Goal: Ask a question

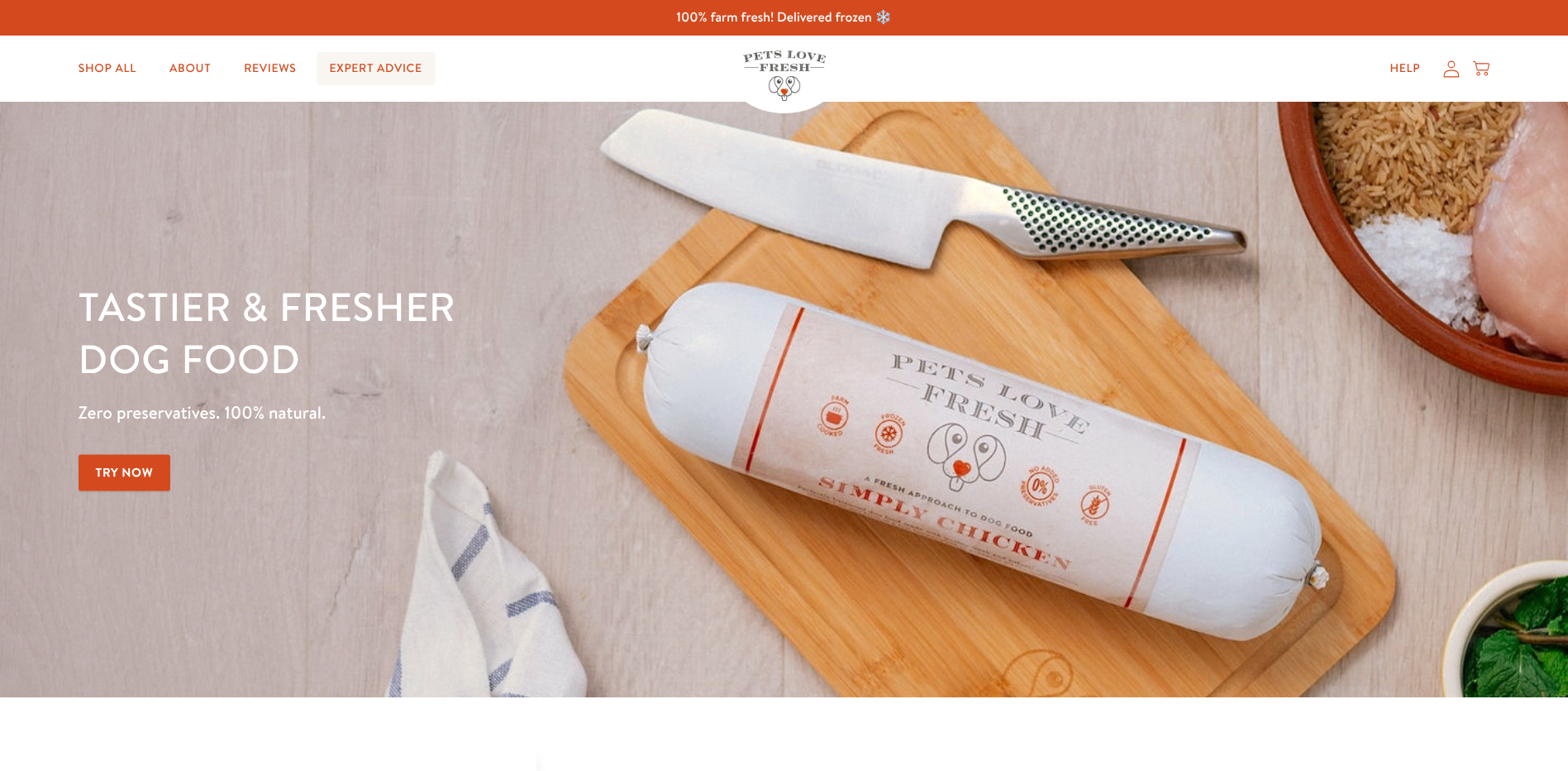
click at [360, 70] on link "Expert Advice" at bounding box center [377, 68] width 119 height 33
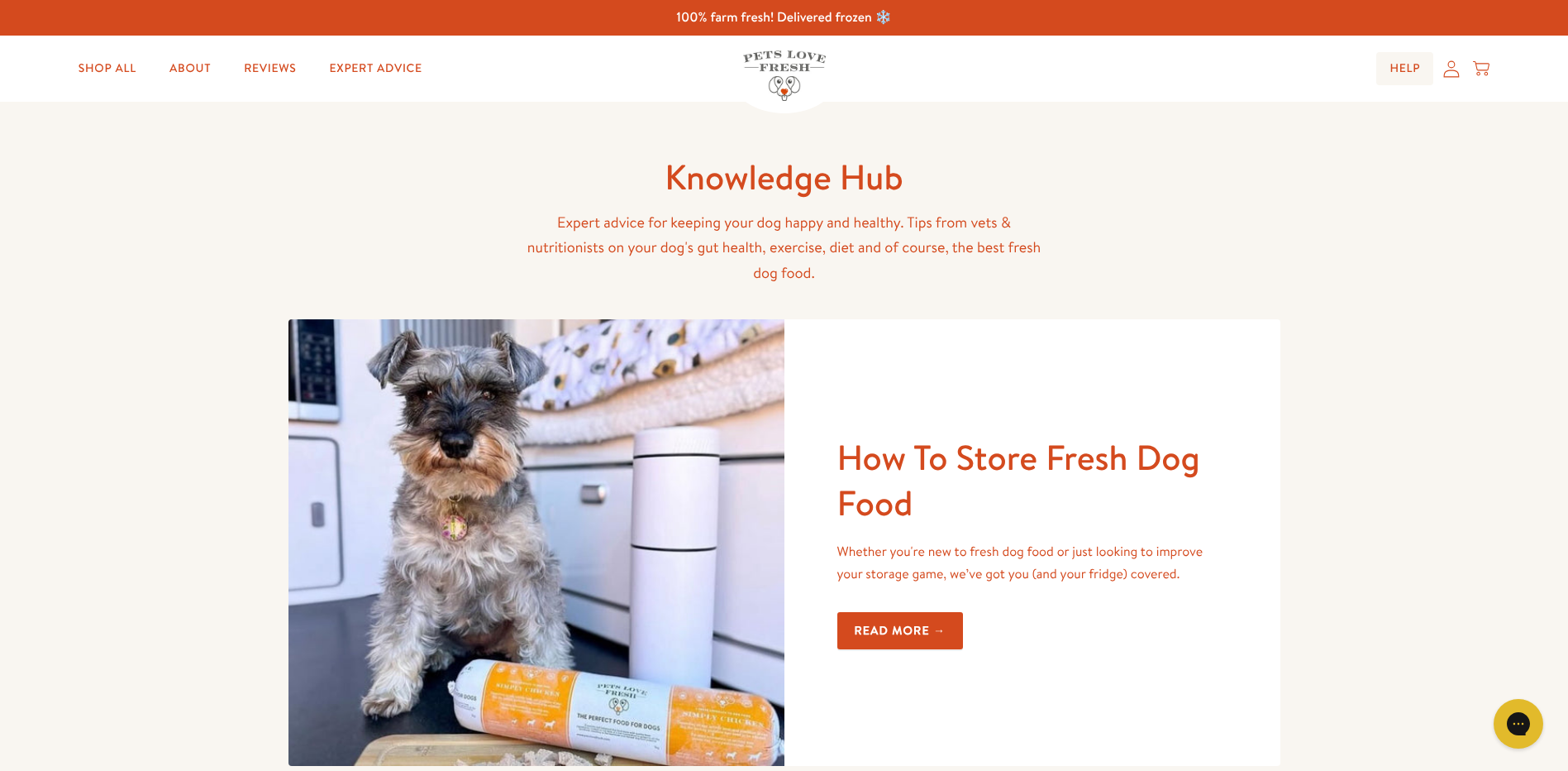
click at [1394, 68] on link "Help" at bounding box center [1404, 68] width 57 height 33
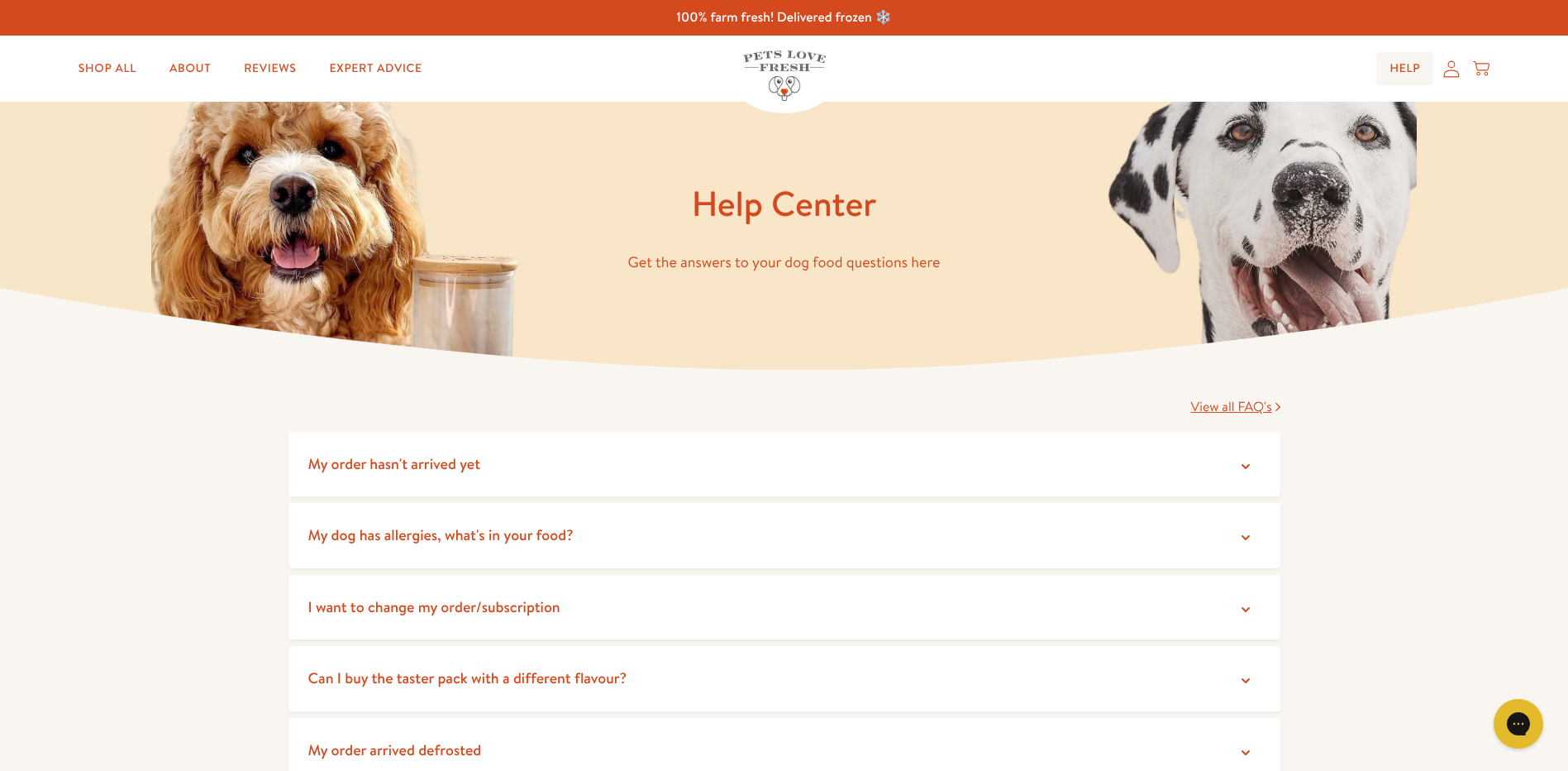
click at [1413, 68] on link "Help" at bounding box center [1404, 68] width 57 height 33
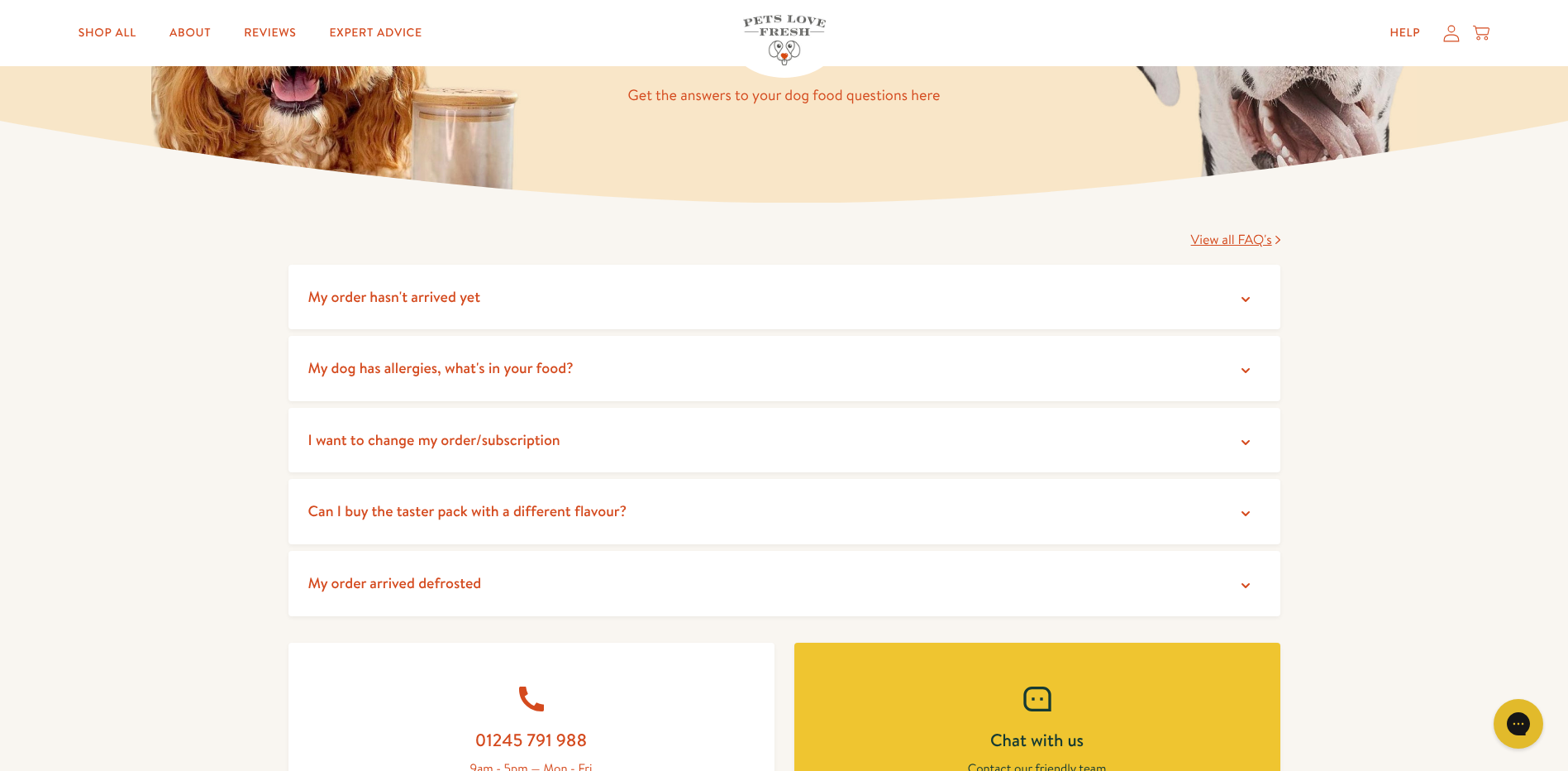
scroll to position [248, 0]
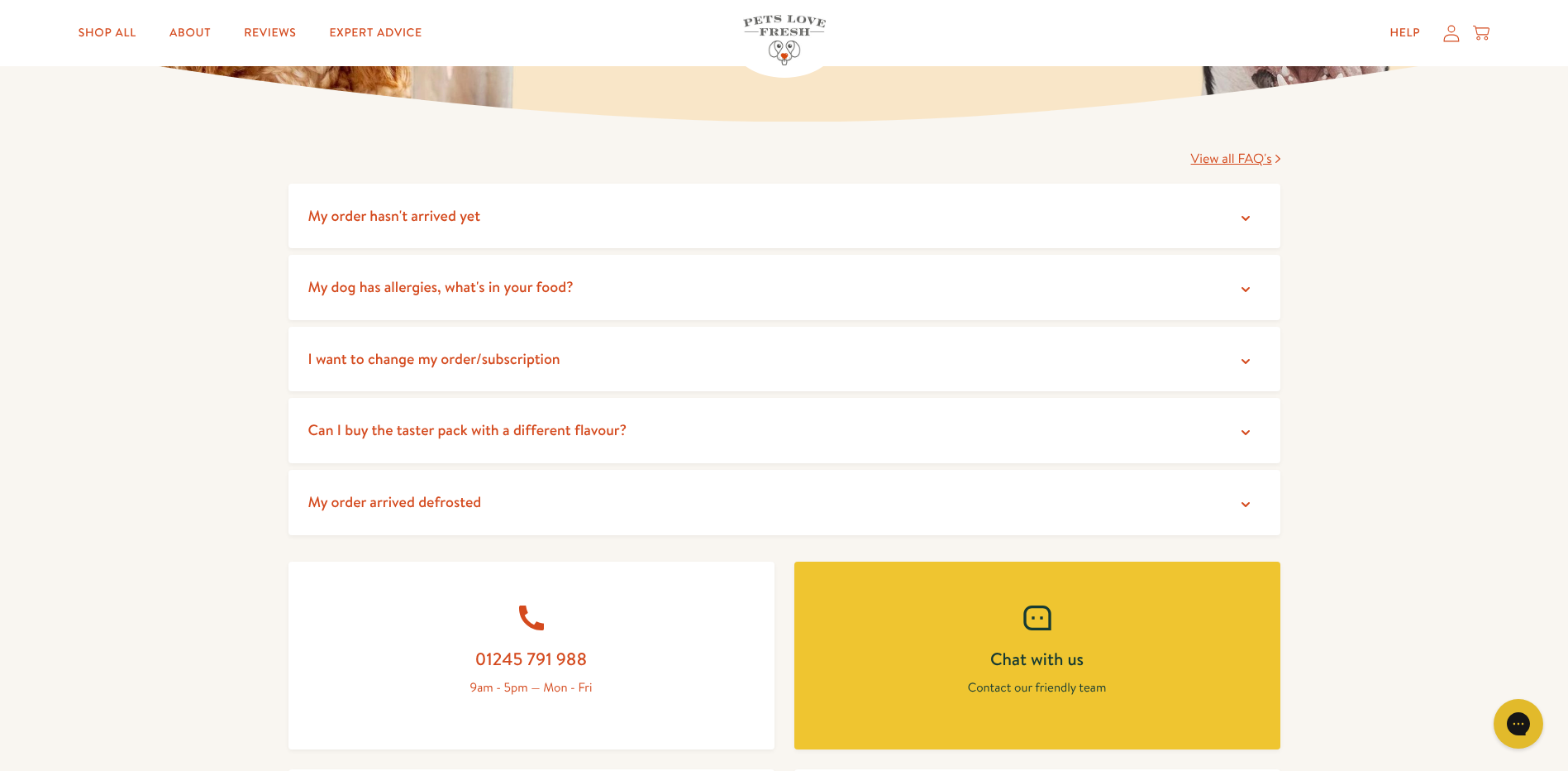
click at [1055, 655] on h2 "Chat with us" at bounding box center [1037, 658] width 406 height 22
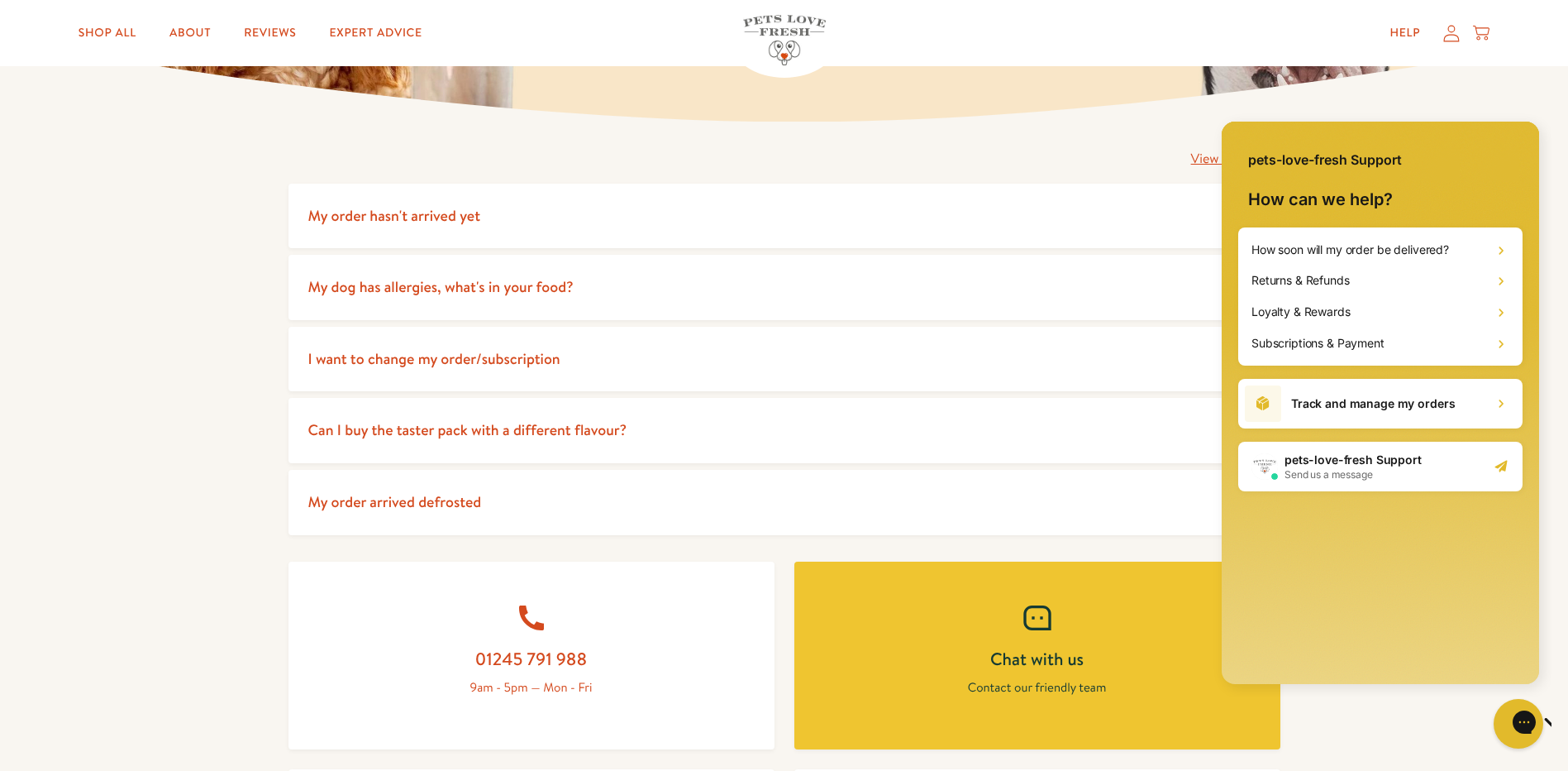
click at [1428, 473] on div "pets-love-fresh Support Send us a message" at bounding box center [1379, 465] width 284 height 49
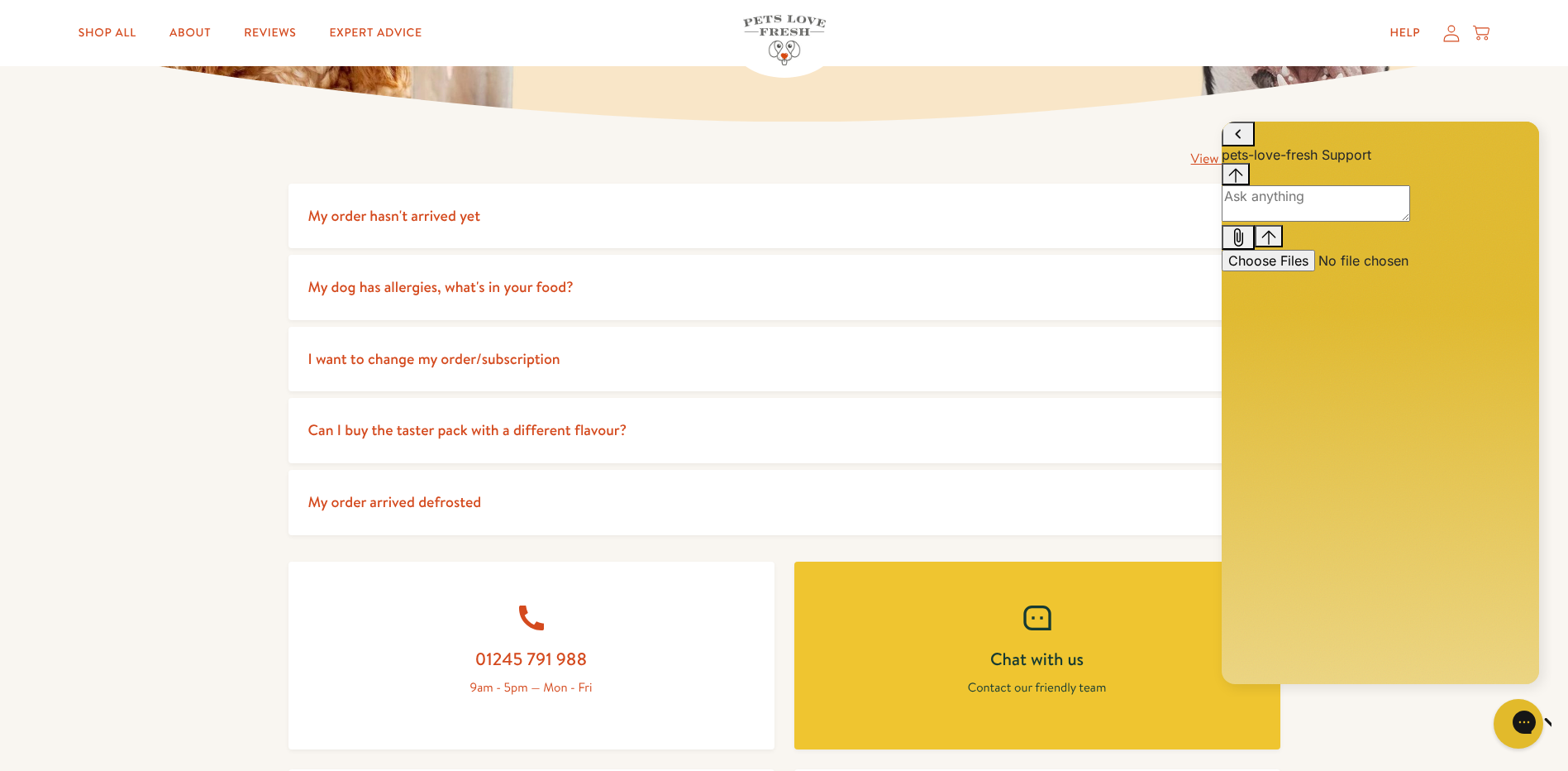
click at [1263, 222] on textarea "live chat message input" at bounding box center [1316, 203] width 189 height 37
type textarea "How much should i be feeding a six month 8kg cockerpoo ?"
